Goal: Task Accomplishment & Management: Complete application form

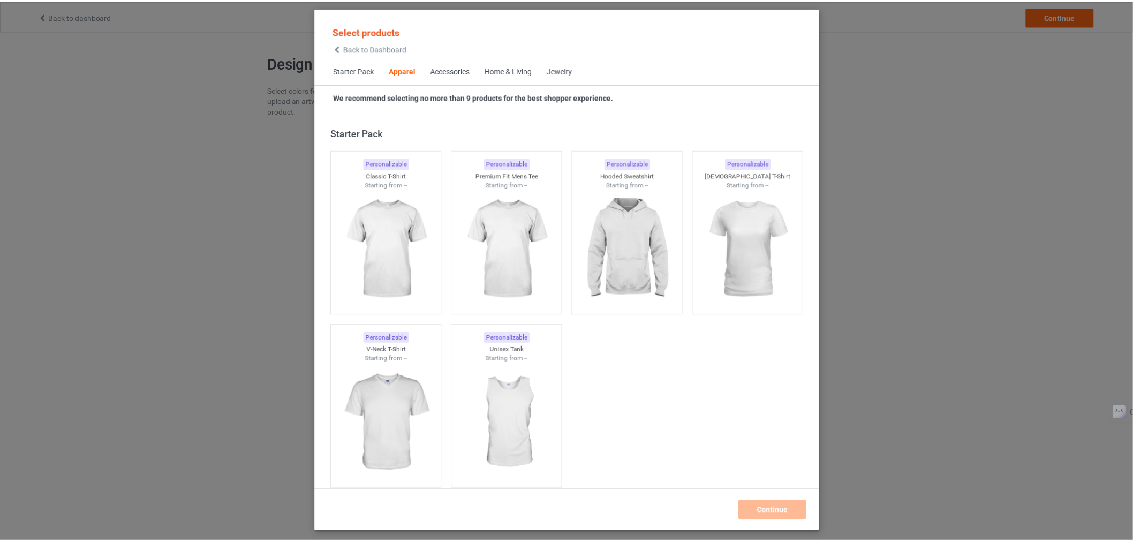
scroll to position [399, 0]
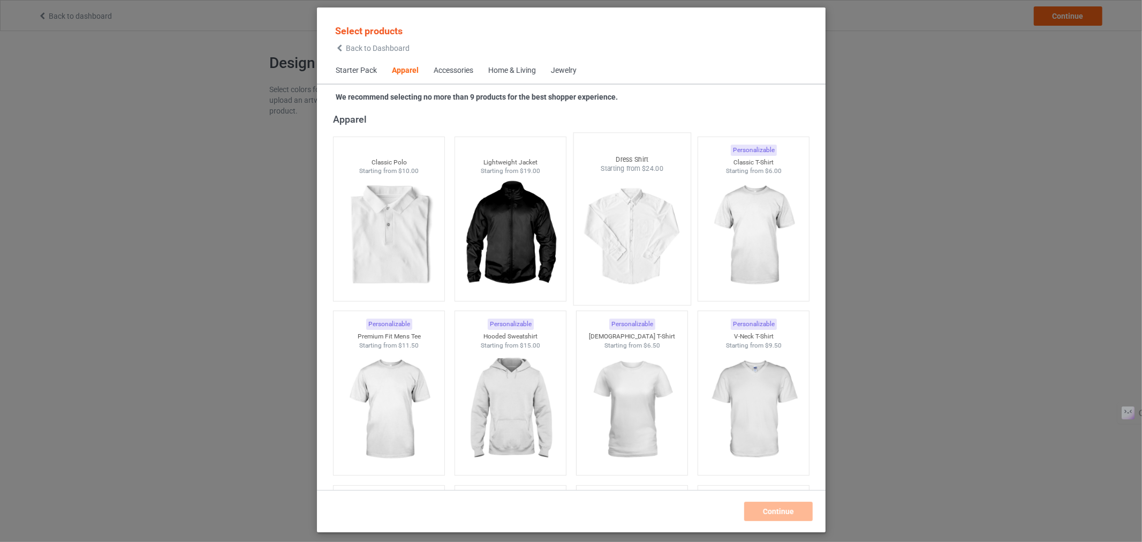
click at [628, 240] on img at bounding box center [631, 236] width 101 height 126
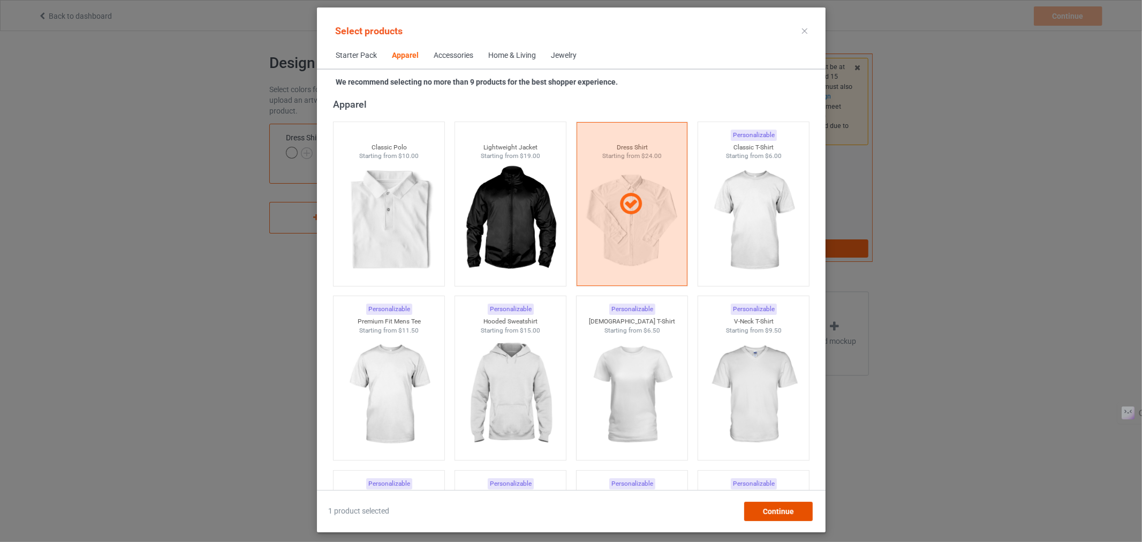
click at [758, 515] on div "Continue" at bounding box center [778, 511] width 69 height 19
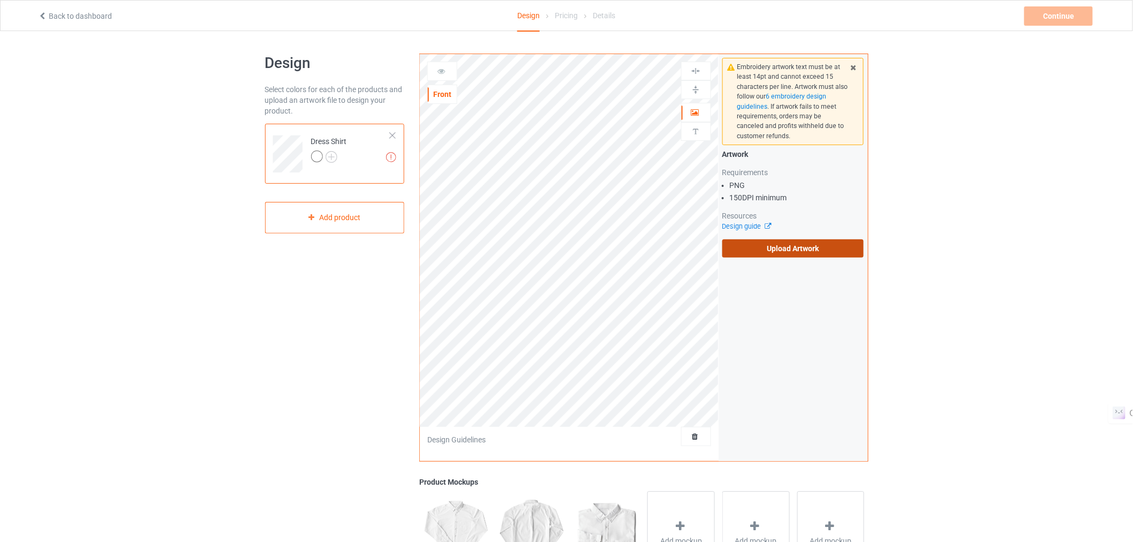
click at [735, 245] on label "Upload Artwork" at bounding box center [793, 248] width 142 height 18
click at [0, 0] on input "Upload Artwork" at bounding box center [0, 0] width 0 height 0
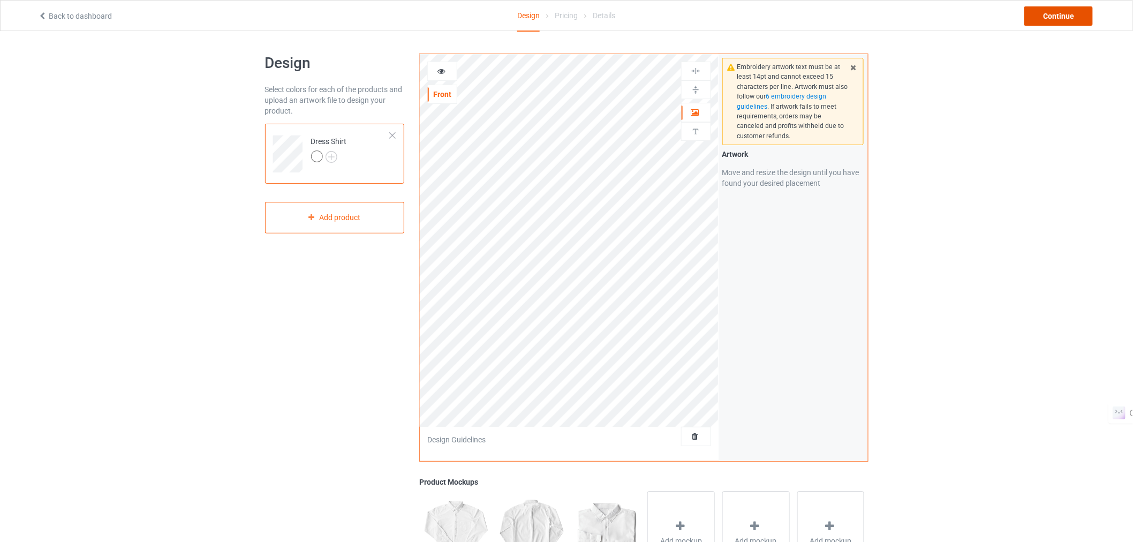
click at [1040, 15] on div "Continue" at bounding box center [1058, 15] width 69 height 19
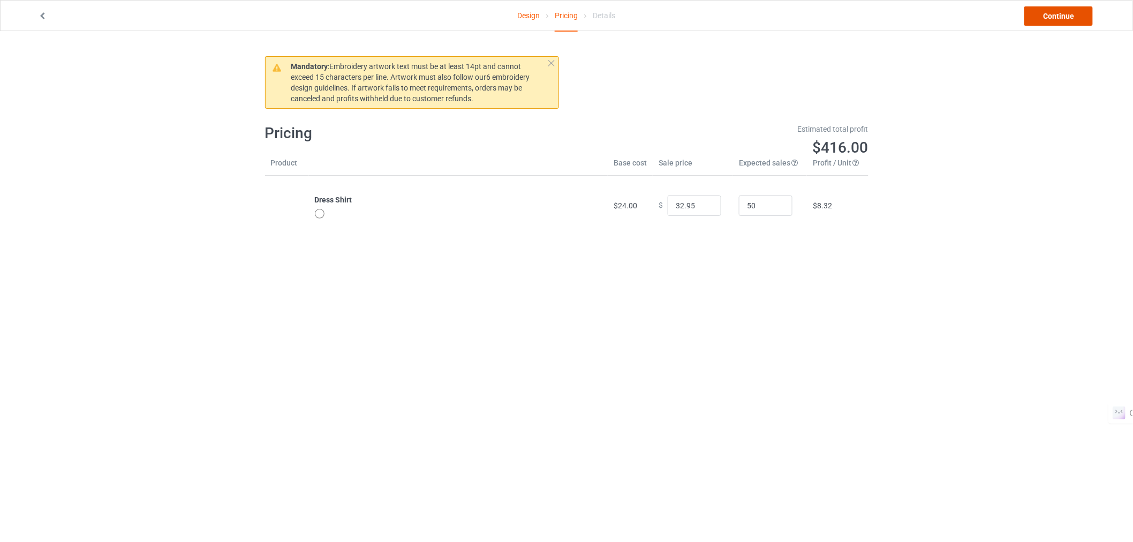
click at [1072, 9] on link "Continue" at bounding box center [1058, 15] width 69 height 19
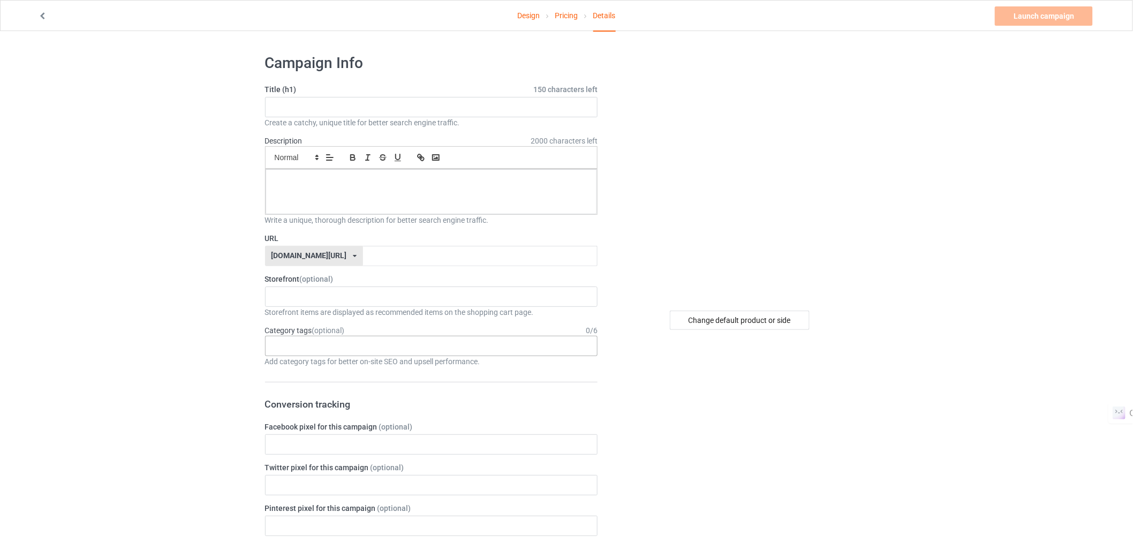
click at [328, 354] on div "Age > [DEMOGRAPHIC_DATA] > 1 Age > [DEMOGRAPHIC_DATA] Months > 1 Month Age > [D…" at bounding box center [431, 346] width 333 height 20
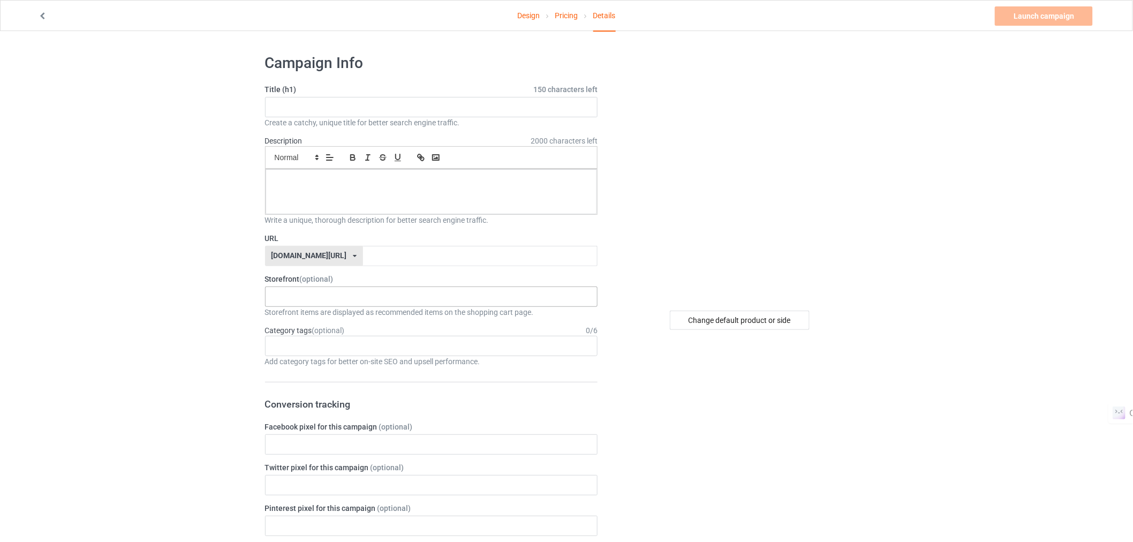
click at [316, 296] on div "Mistervaden Tees: Wearable Art, Exclusive Graphics 678f2bffcf1eda00352a9793" at bounding box center [431, 296] width 333 height 20
click at [346, 260] on div "[DOMAIN_NAME][URL] [DOMAIN_NAME][URL] [DOMAIN_NAME][URL] 660f5a4154addf002f3f4f…" at bounding box center [314, 256] width 98 height 20
click at [322, 275] on div "[DOMAIN_NAME][URL]" at bounding box center [314, 276] width 97 height 19
click at [370, 252] on input "text" at bounding box center [480, 256] width 235 height 20
click at [316, 295] on div "Mistervaden Tees: Wearable Art, Exclusive Graphics 678f2bffcf1eda00352a9793" at bounding box center [431, 296] width 333 height 20
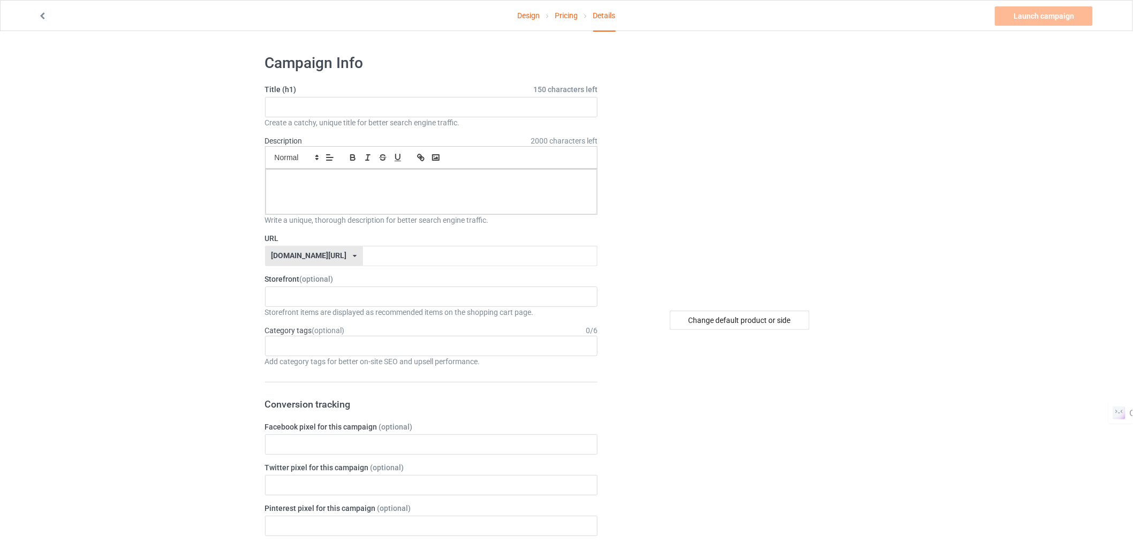
click at [289, 303] on div "Mistervaden Tees: Wearable Art, Exclusive Graphics 678f2bffcf1eda00352a9793" at bounding box center [431, 296] width 333 height 20
click at [323, 348] on div "Age > [DEMOGRAPHIC_DATA] > 1 Age > [DEMOGRAPHIC_DATA] Months > 1 Month Age > [D…" at bounding box center [431, 346] width 333 height 20
type input "new a"
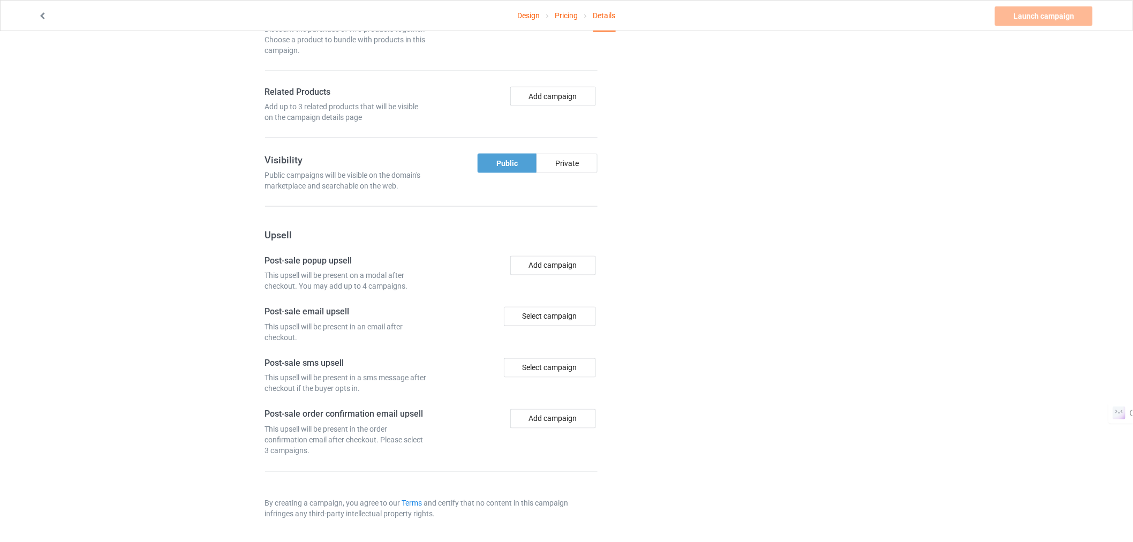
scroll to position [486, 0]
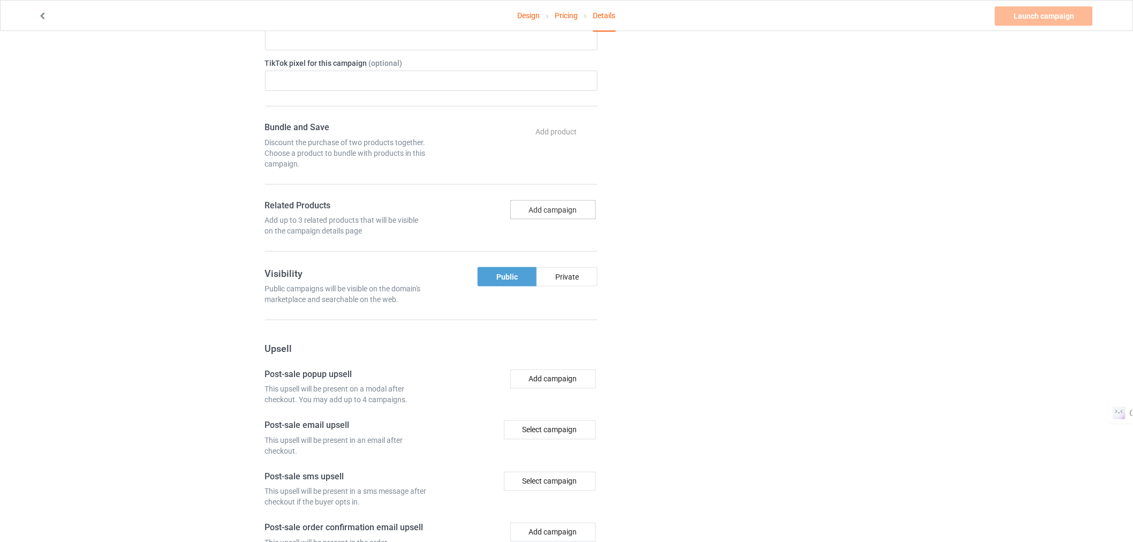
click at [541, 212] on button "Add campaign" at bounding box center [553, 209] width 86 height 19
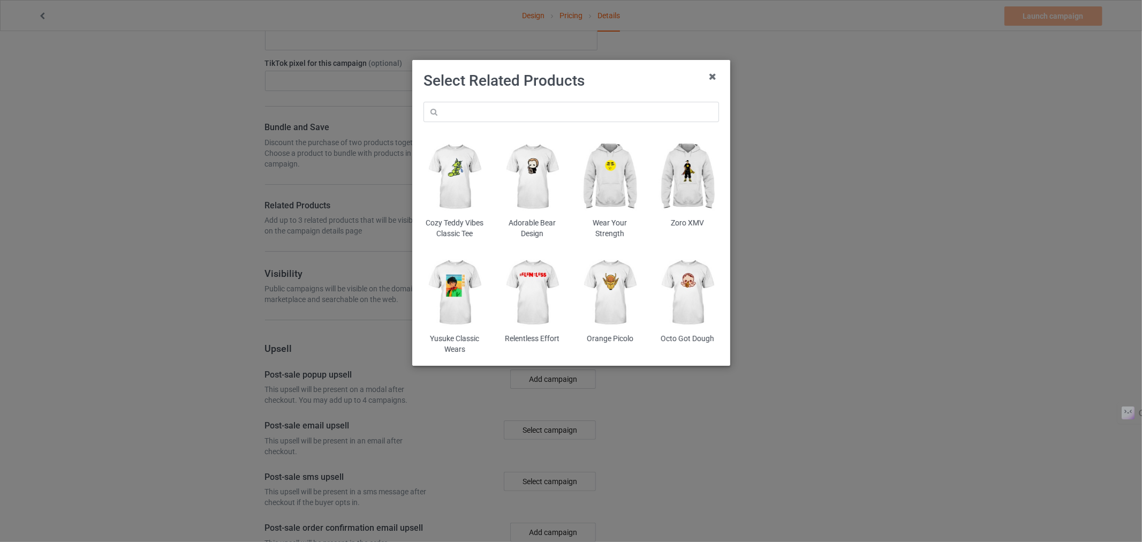
click at [193, 237] on div "Select Related Products Cozy Teddy Vibes Classic Tee Adorable Bear Design Wear …" at bounding box center [571, 271] width 1142 height 542
click at [713, 75] on icon at bounding box center [712, 76] width 17 height 17
